Goal: Task Accomplishment & Management: Manage account settings

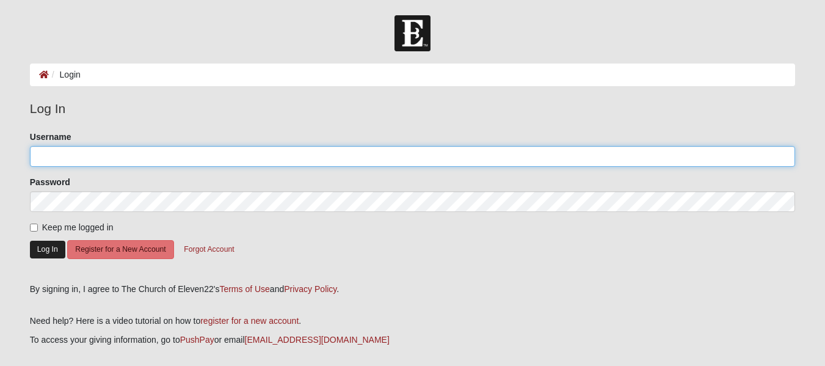
type input "akruseil"
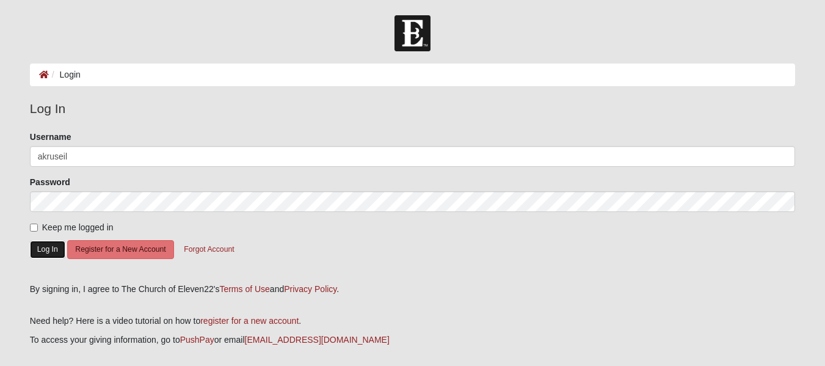
click at [51, 248] on button "Log In" at bounding box center [47, 250] width 35 height 18
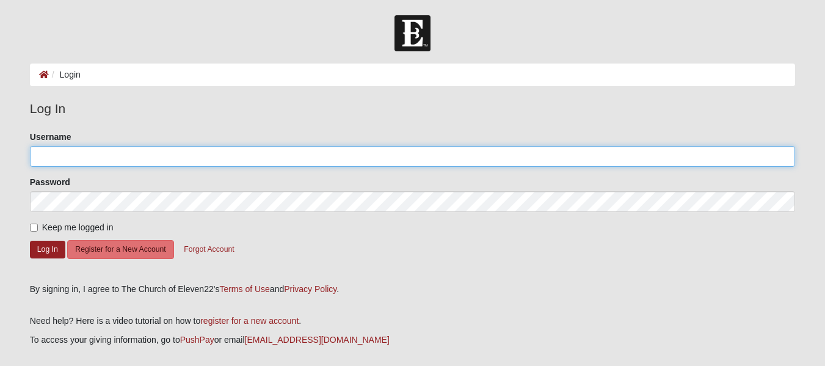
type input "akruseil"
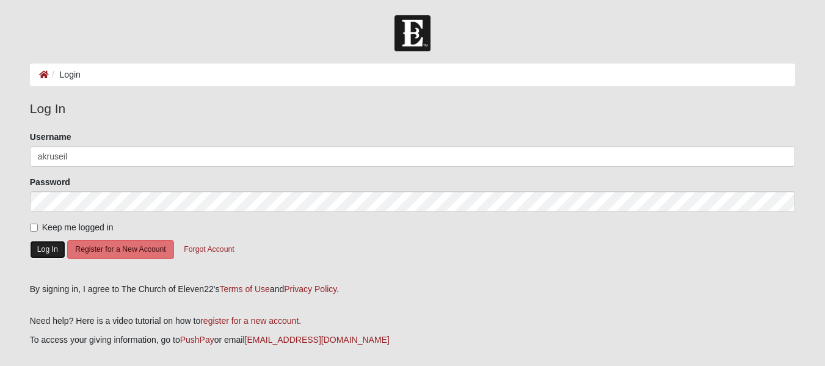
drag, startPoint x: 0, startPoint y: 0, endPoint x: 51, endPoint y: 248, distance: 253.3
click at [51, 248] on button "Log In" at bounding box center [47, 250] width 35 height 18
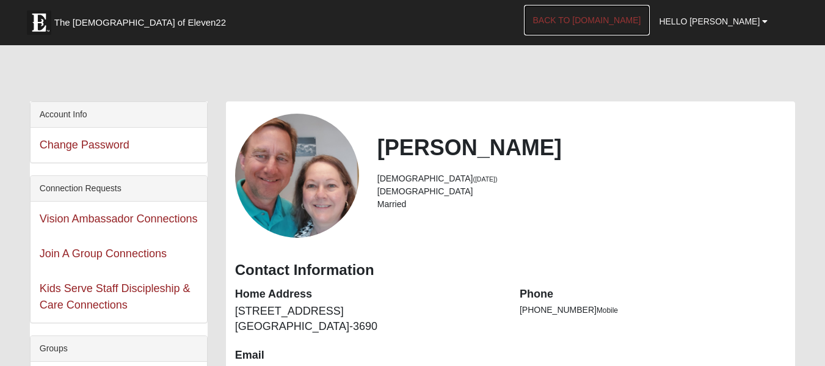
click at [604, 18] on link "Back to [DOMAIN_NAME]" at bounding box center [587, 20] width 126 height 31
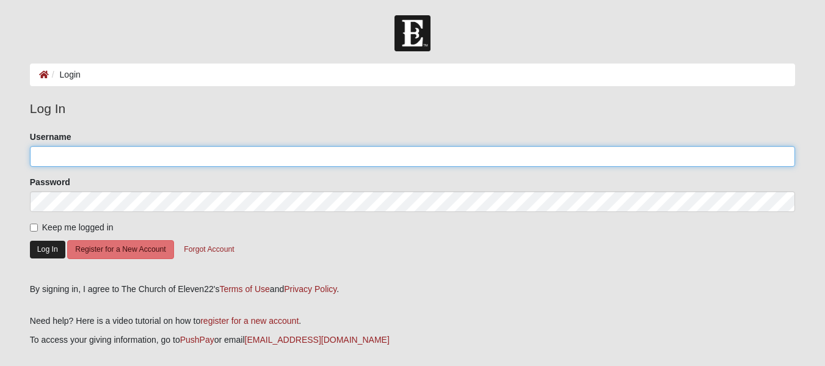
type input "akruseil"
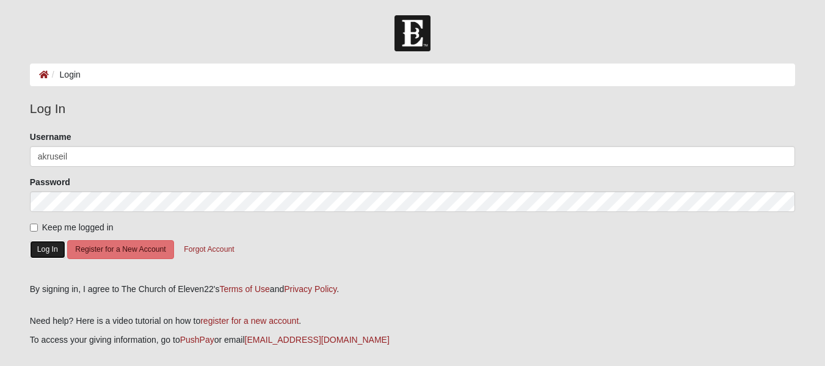
click at [54, 244] on button "Log In" at bounding box center [47, 250] width 35 height 18
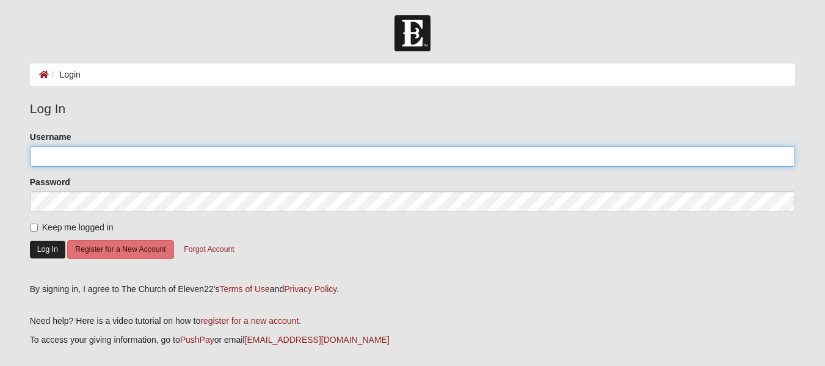
type input "akruseil"
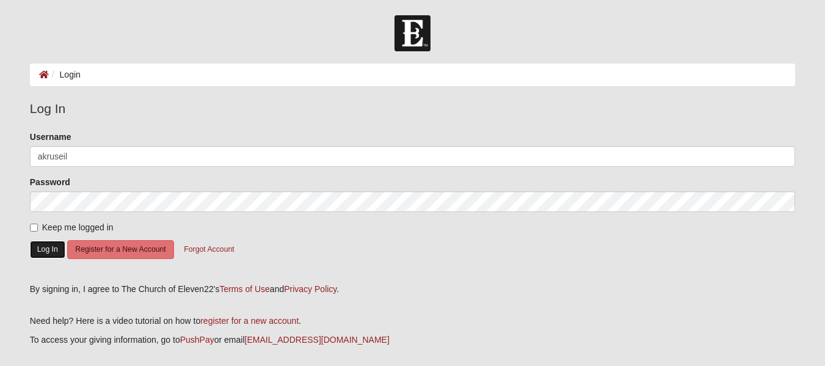
click at [53, 245] on button "Log In" at bounding box center [47, 250] width 35 height 18
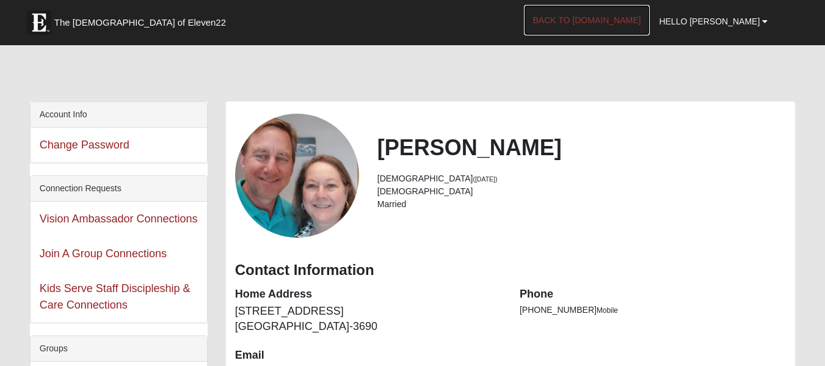
click at [640, 21] on link "Back to [DOMAIN_NAME]" at bounding box center [587, 20] width 126 height 31
